Goal: Information Seeking & Learning: Learn about a topic

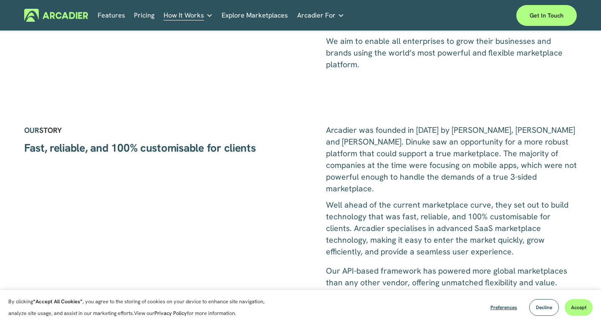
scroll to position [156, 0]
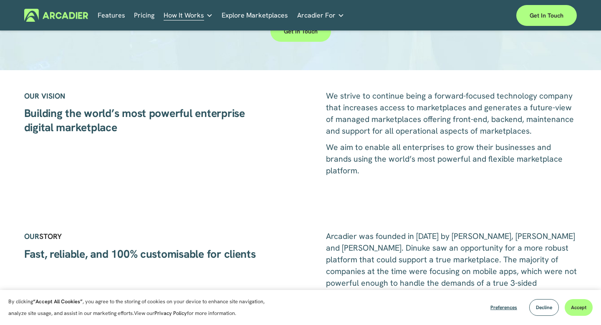
click at [141, 15] on link "Pricing" at bounding box center [144, 15] width 20 height 13
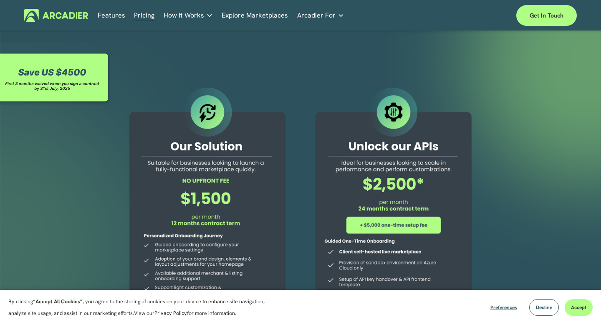
click at [108, 16] on link "Features" at bounding box center [112, 15] width 28 height 13
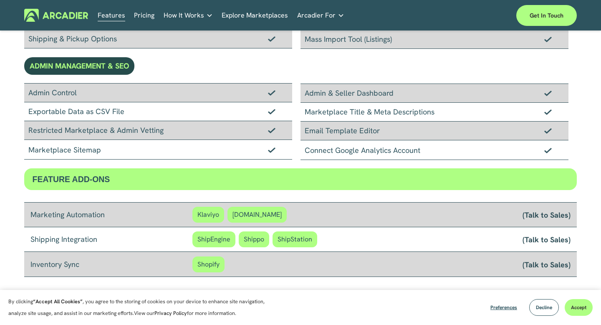
scroll to position [581, 0]
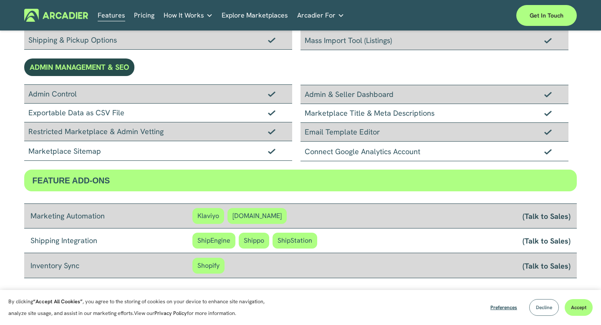
click at [540, 308] on span "Decline" at bounding box center [544, 307] width 16 height 7
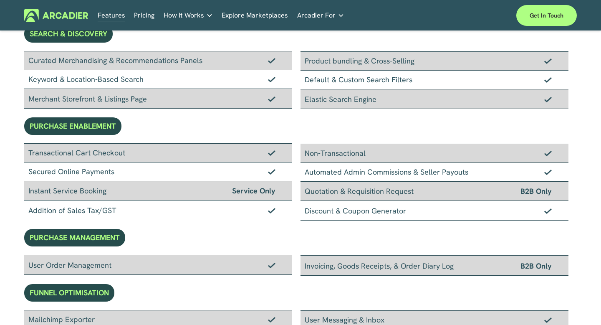
scroll to position [132, 0]
